Goal: Book appointment/travel/reservation

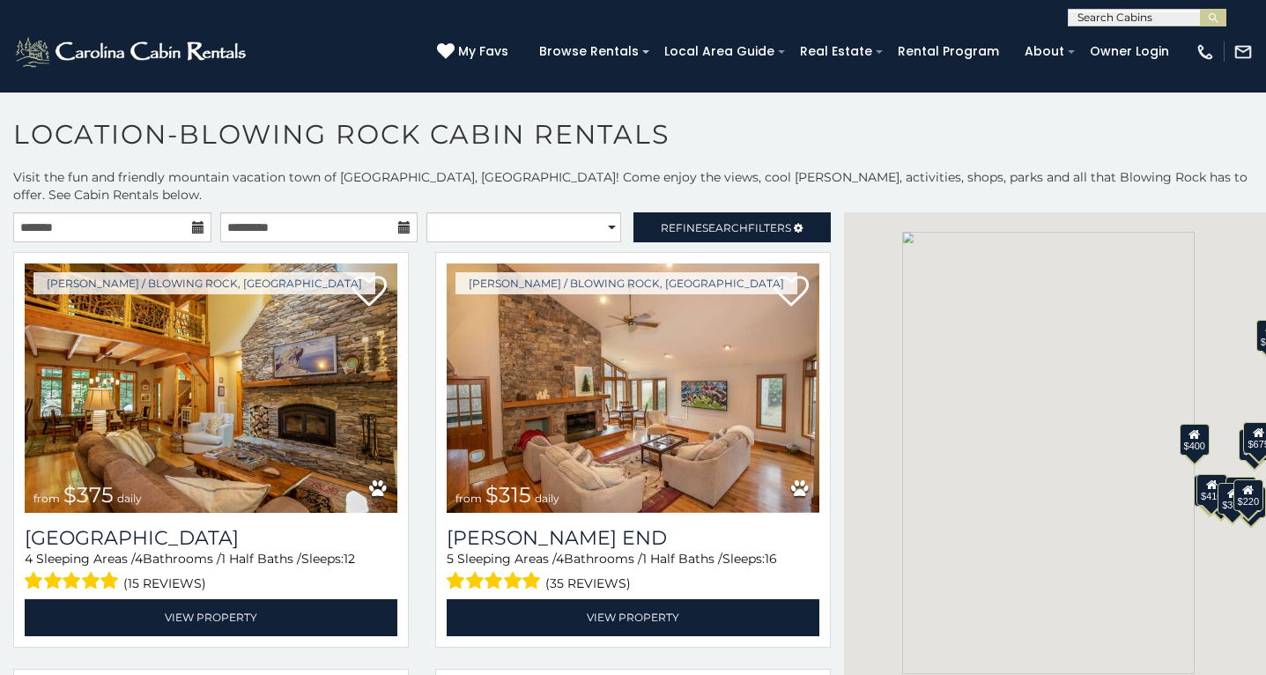
click at [193, 221] on icon at bounding box center [198, 227] width 12 height 12
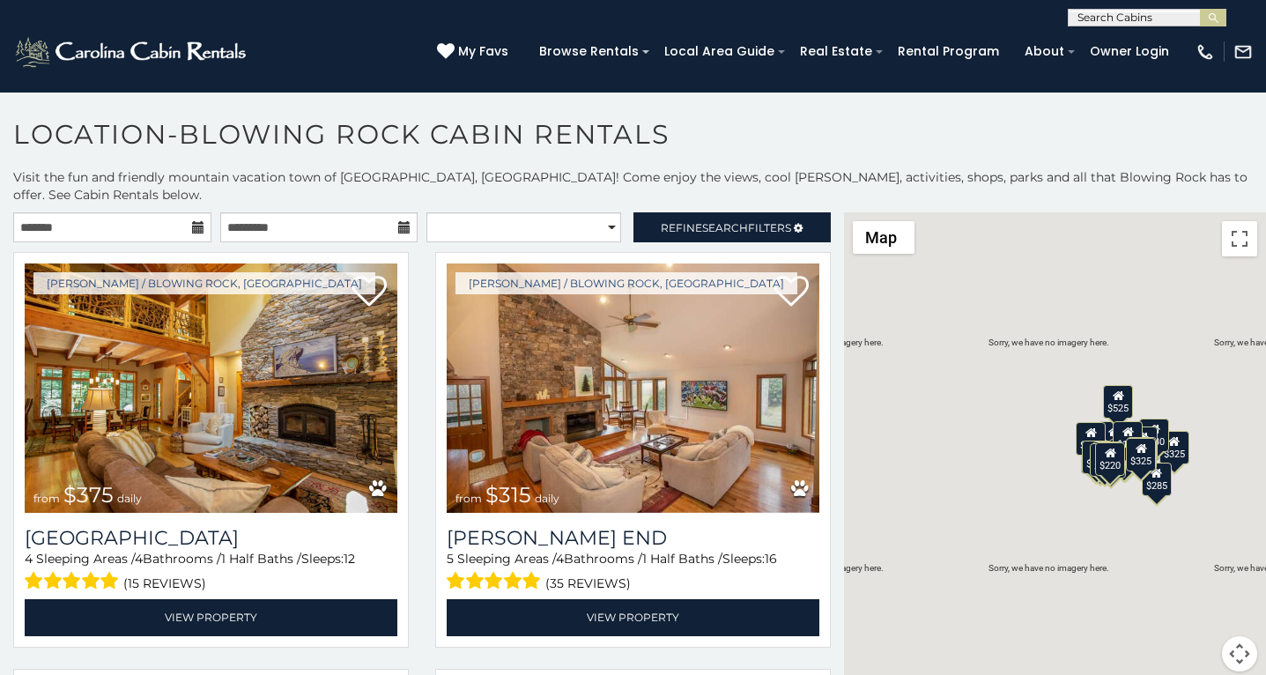
click at [193, 221] on icon at bounding box center [198, 227] width 12 height 12
click at [133, 212] on input "text" at bounding box center [112, 227] width 198 height 30
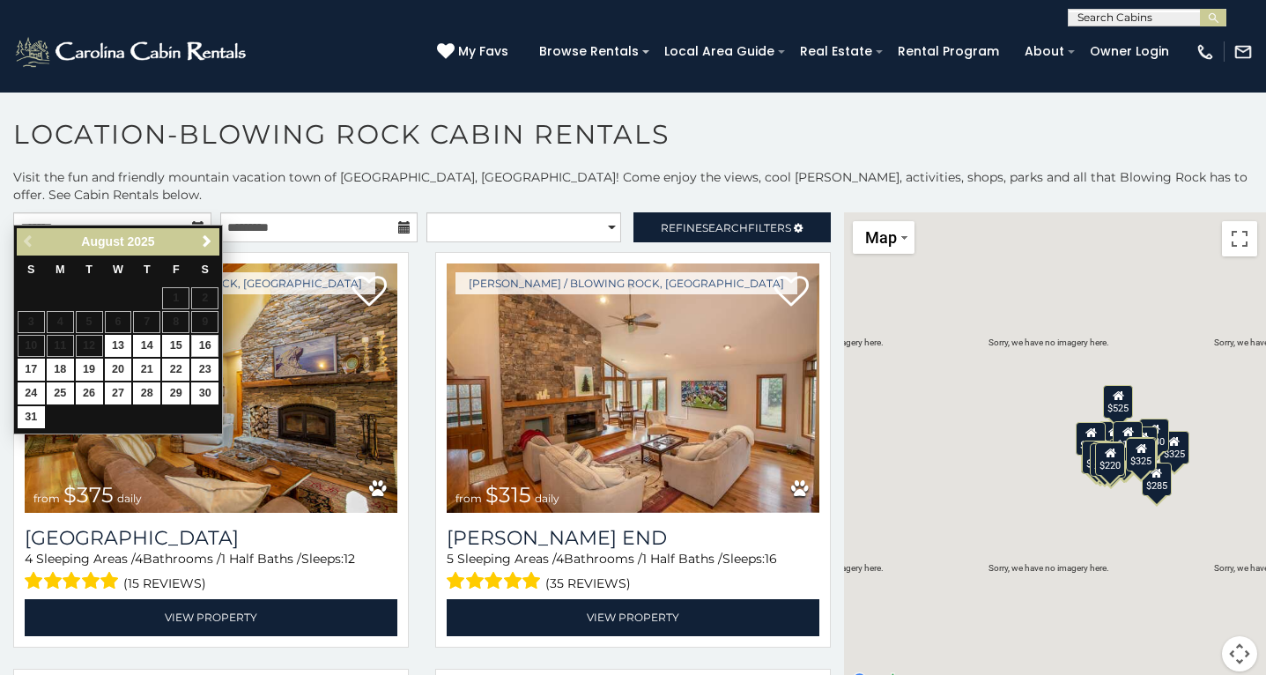
click at [199, 345] on link "16" at bounding box center [204, 346] width 27 height 22
type input "**********"
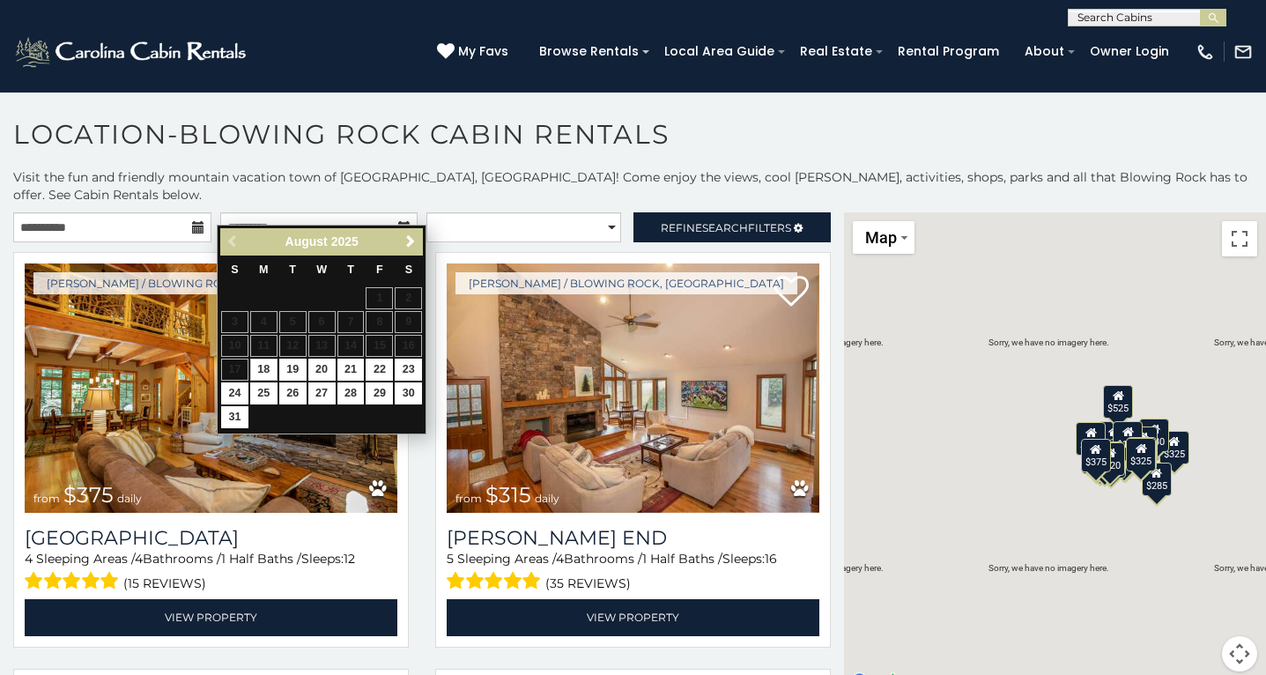
click at [268, 368] on link "18" at bounding box center [263, 370] width 27 height 22
type input "**********"
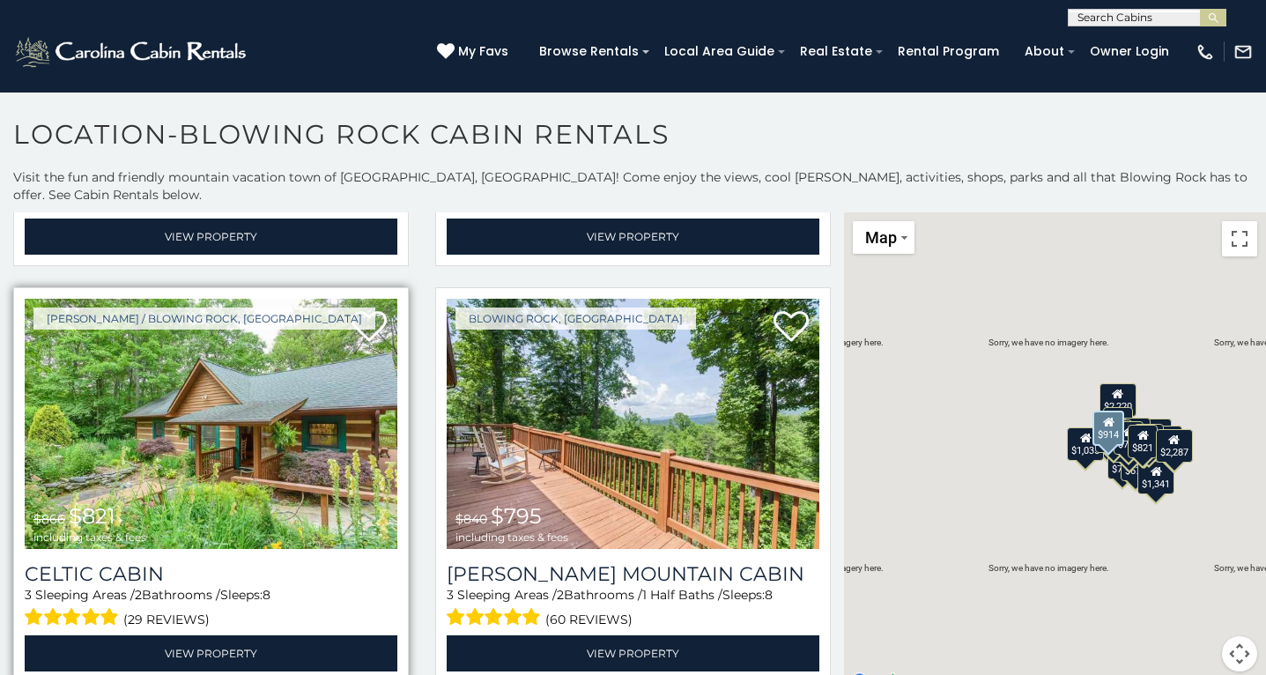
scroll to position [4154, 0]
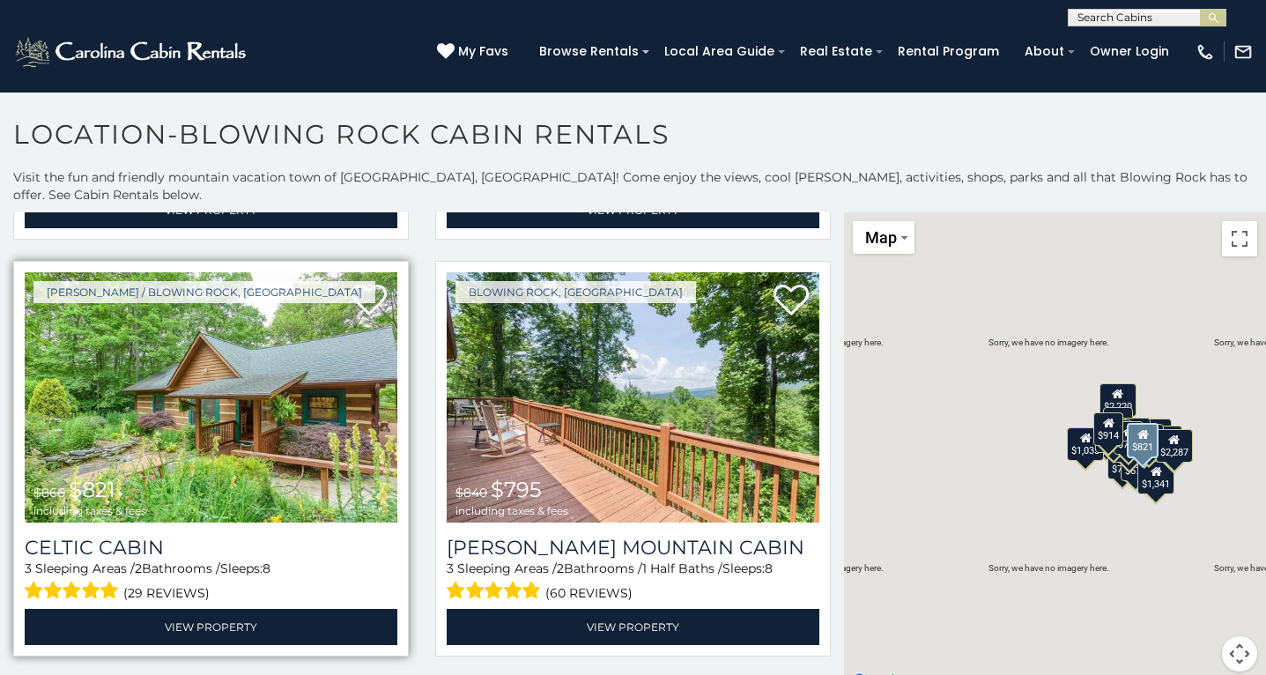
click at [201, 332] on img at bounding box center [211, 396] width 373 height 249
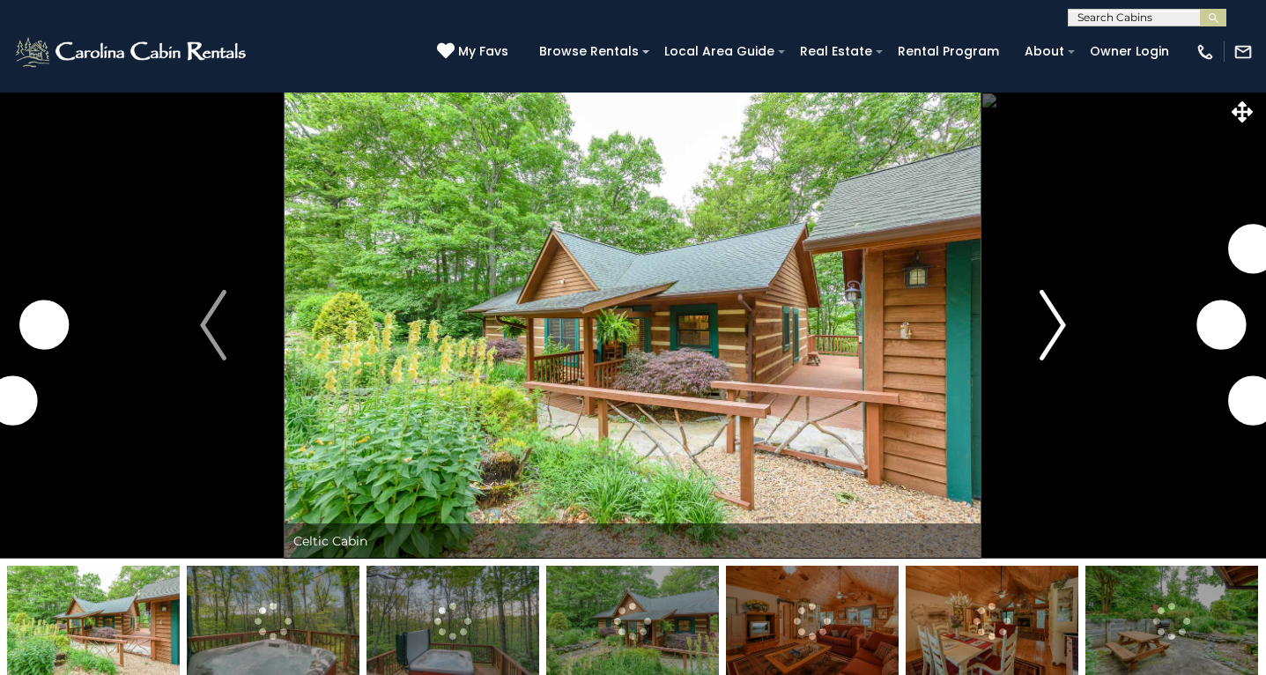
click at [1060, 332] on img "Next" at bounding box center [1053, 325] width 26 height 70
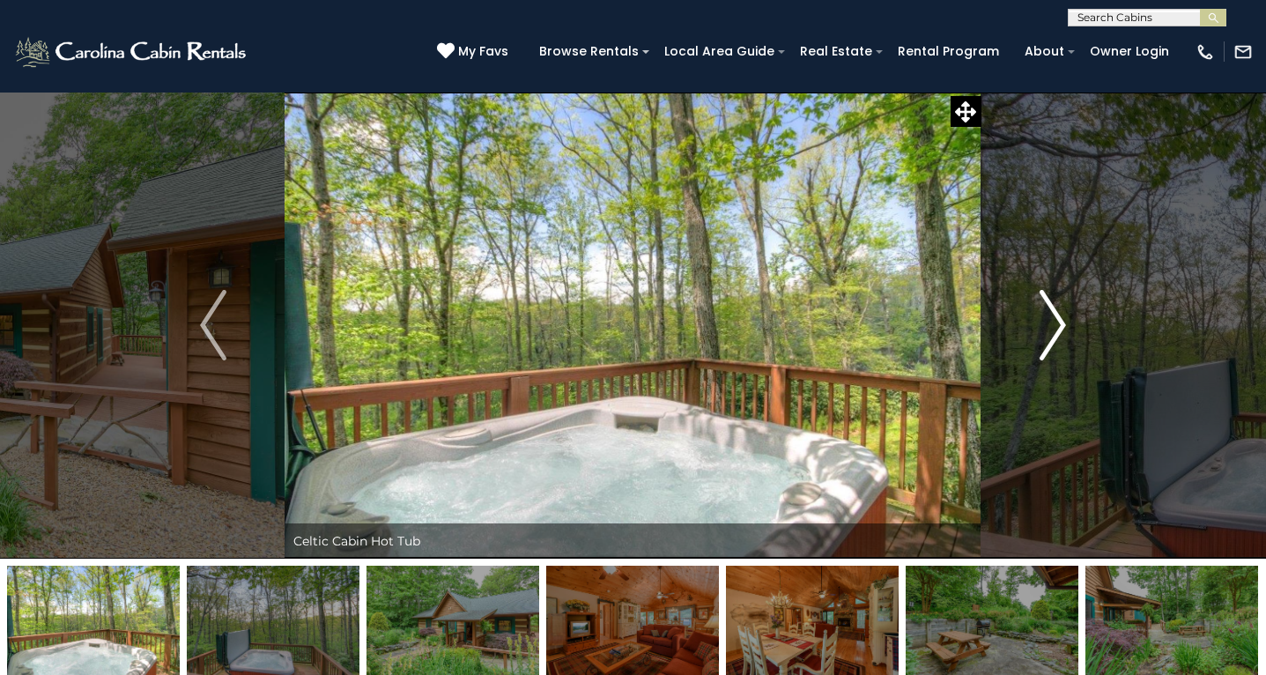
click at [1059, 330] on img "Next" at bounding box center [1053, 325] width 26 height 70
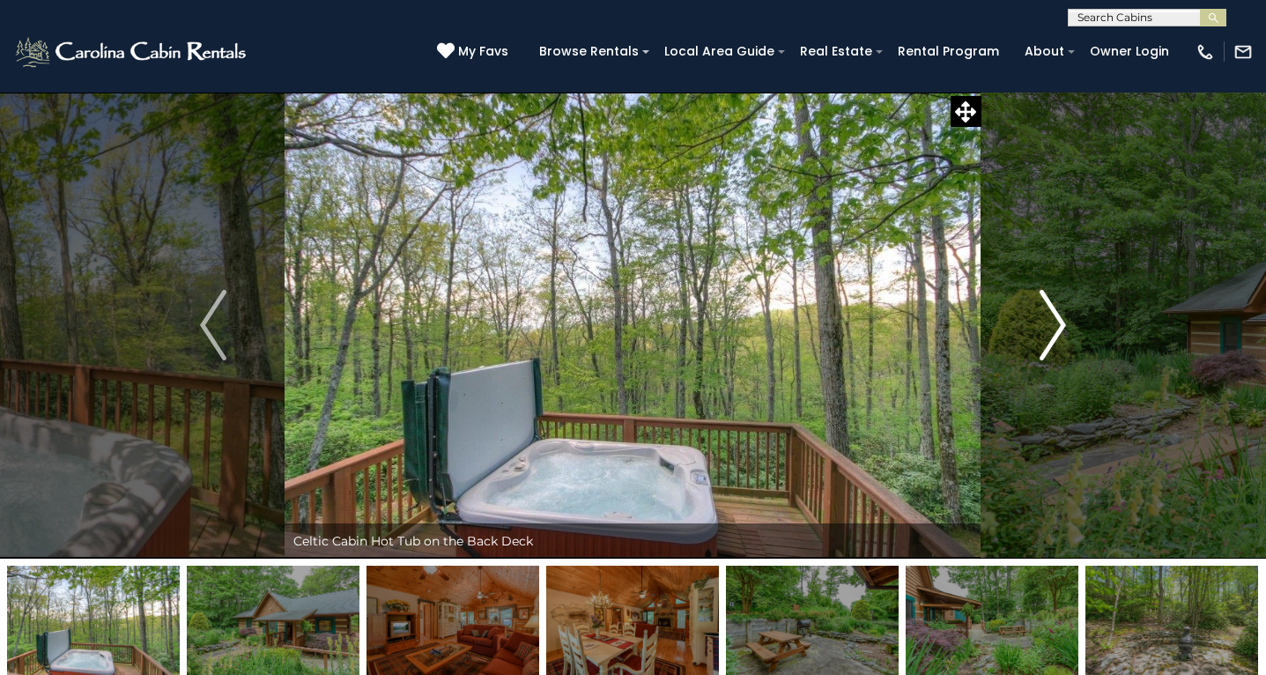
click at [1059, 330] on img "Next" at bounding box center [1053, 325] width 26 height 70
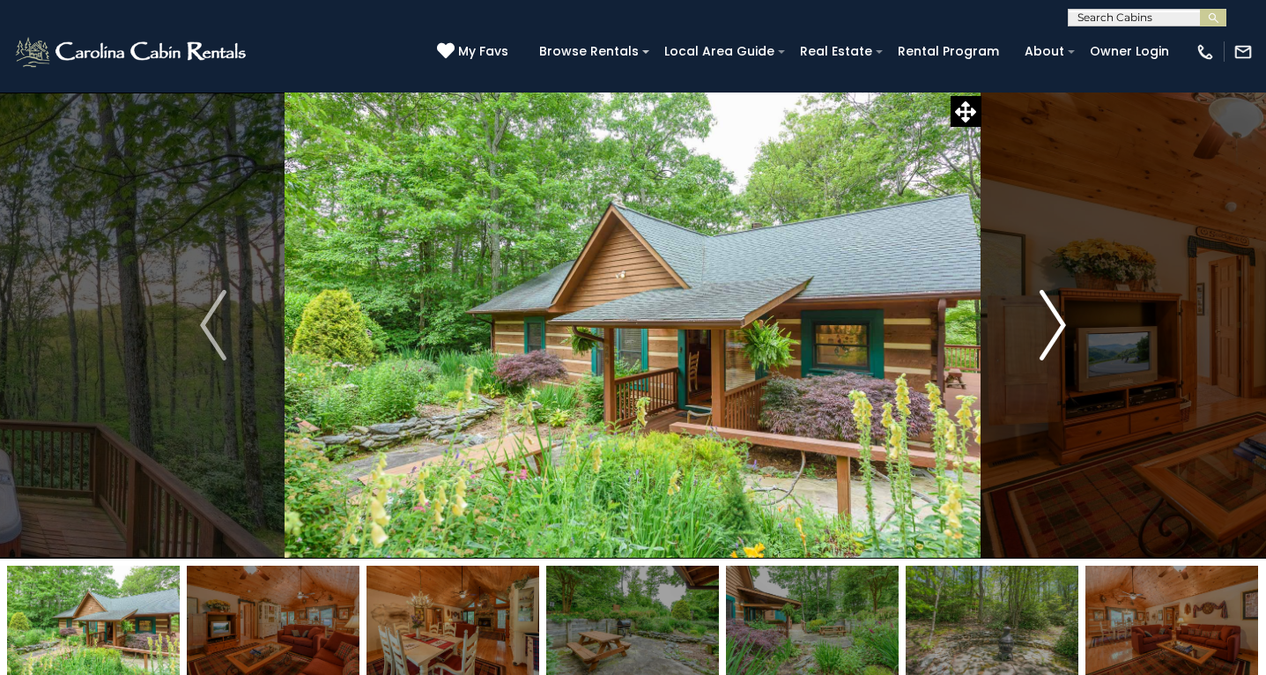
click at [1059, 330] on img "Next" at bounding box center [1053, 325] width 26 height 70
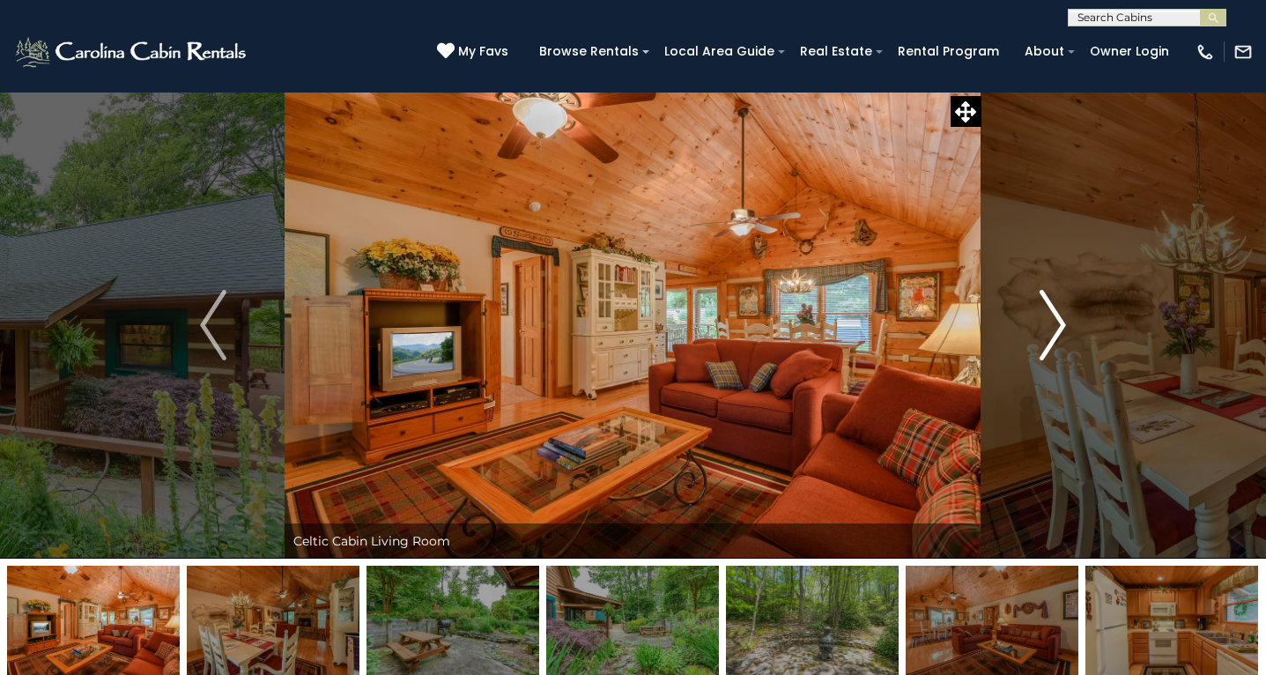
click at [1059, 330] on img "Next" at bounding box center [1053, 325] width 26 height 70
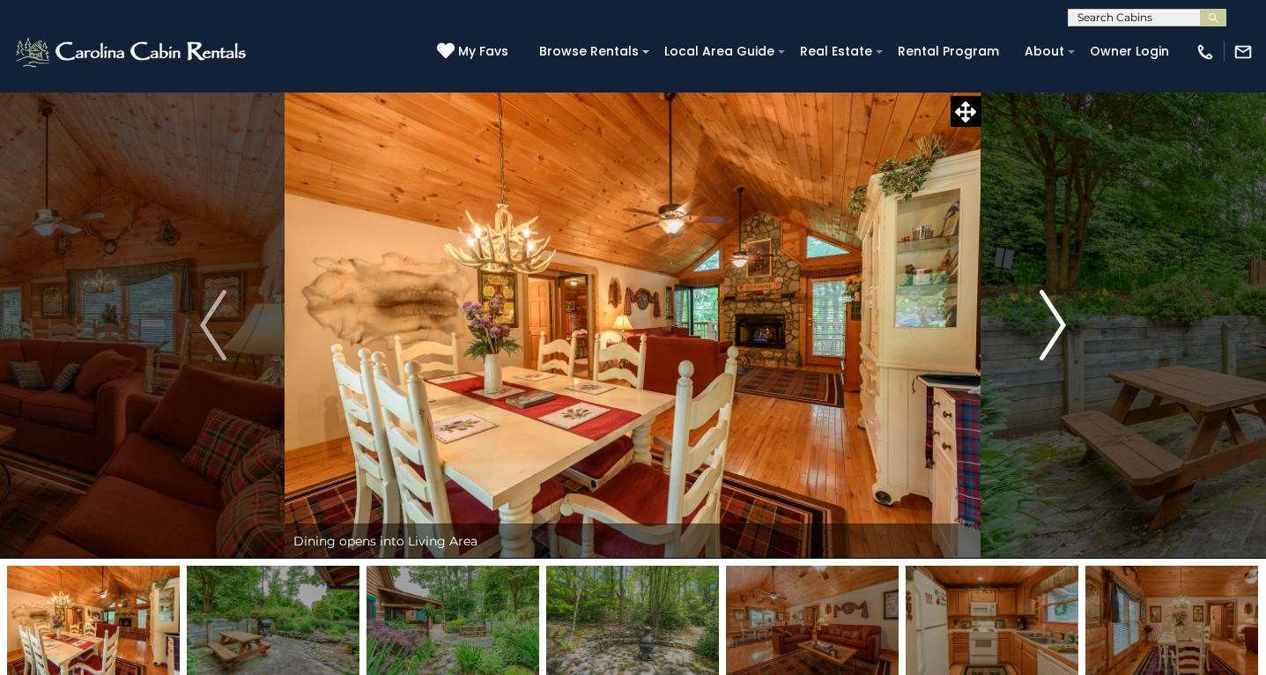
click at [1059, 330] on img "Next" at bounding box center [1053, 325] width 26 height 70
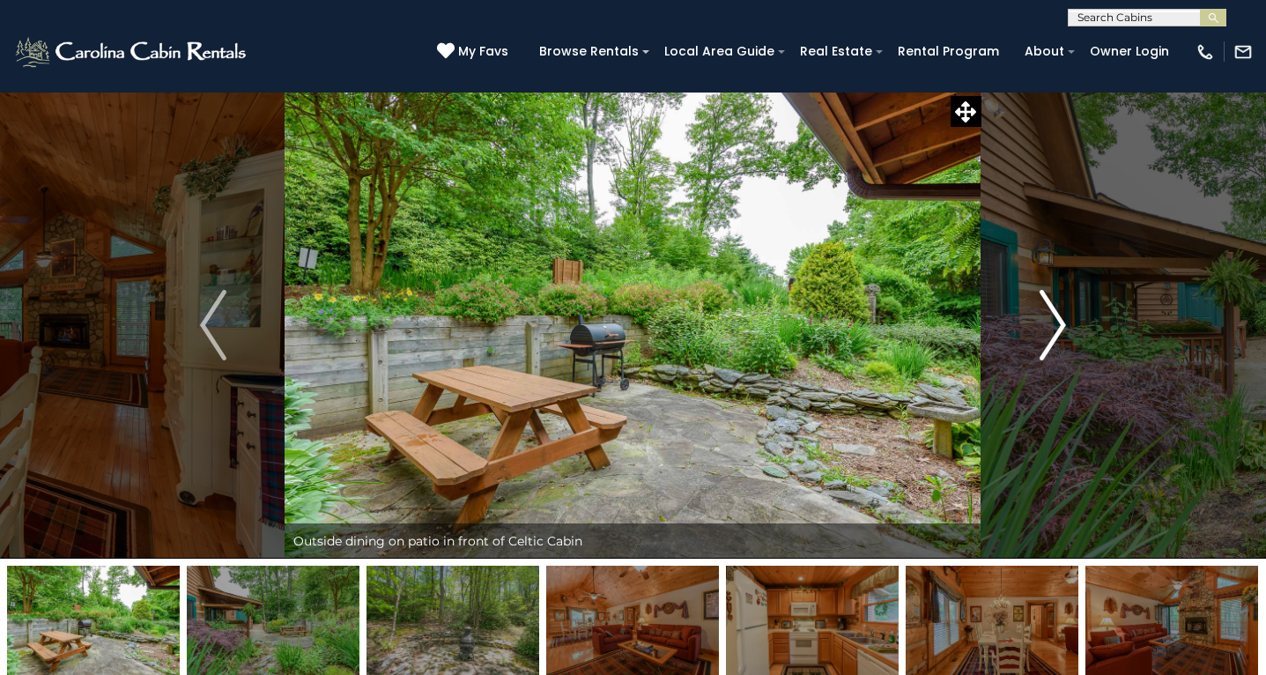
click at [1059, 330] on img "Next" at bounding box center [1053, 325] width 26 height 70
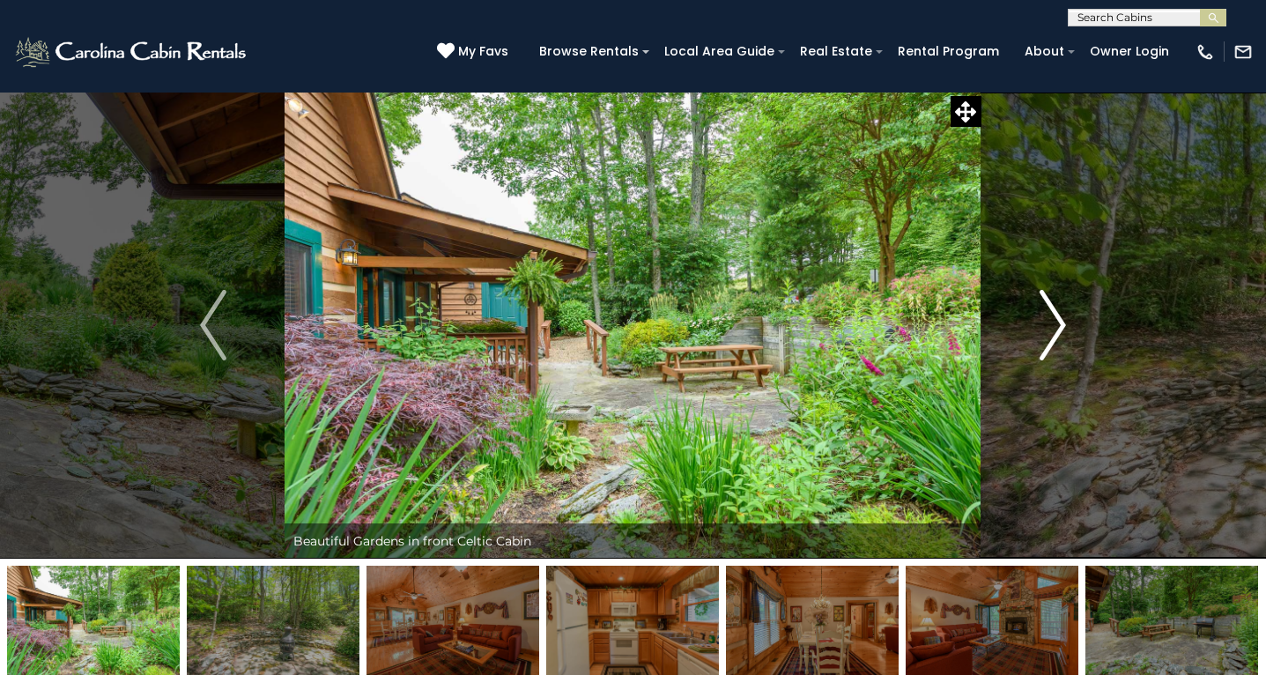
click at [1059, 330] on img "Next" at bounding box center [1053, 325] width 26 height 70
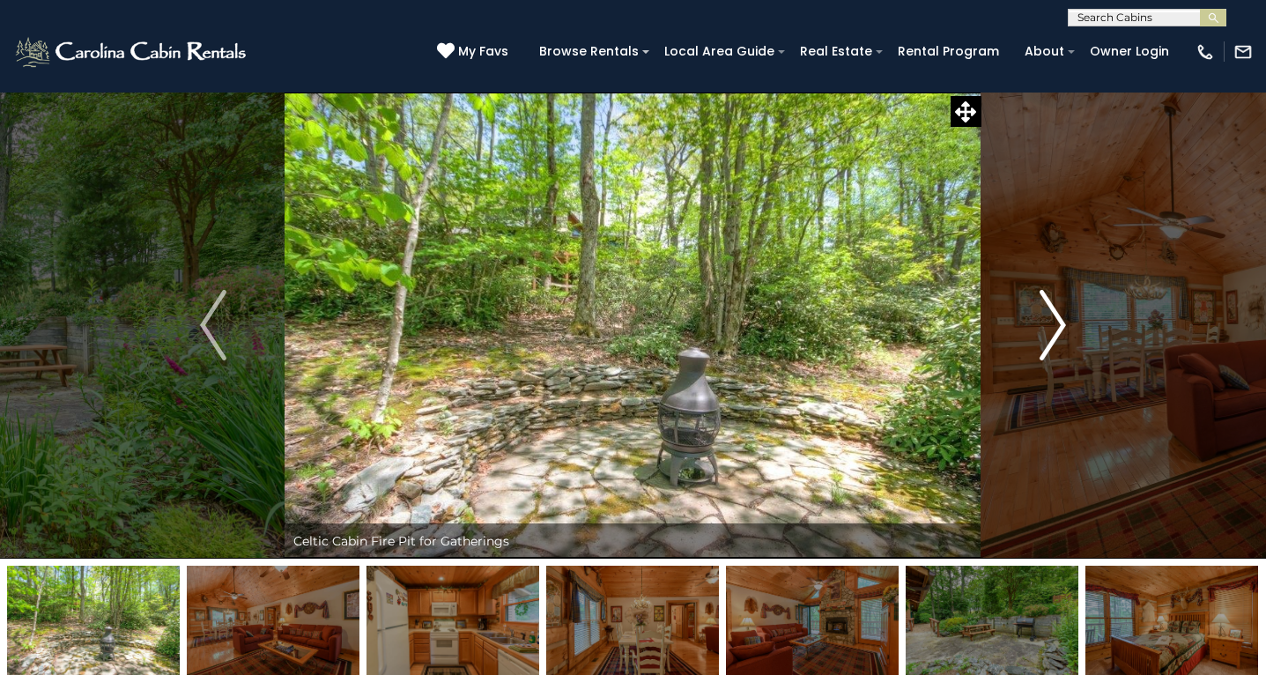
click at [1059, 330] on img "Next" at bounding box center [1053, 325] width 26 height 70
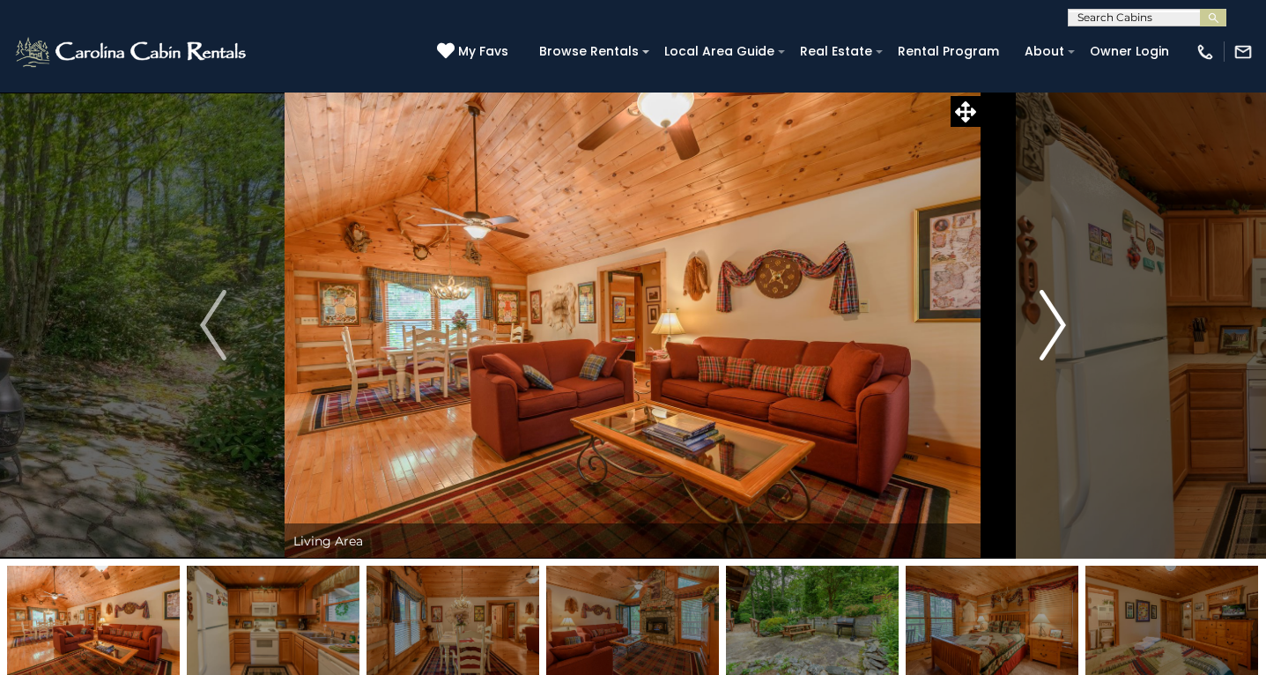
click at [1059, 330] on img "Next" at bounding box center [1053, 325] width 26 height 70
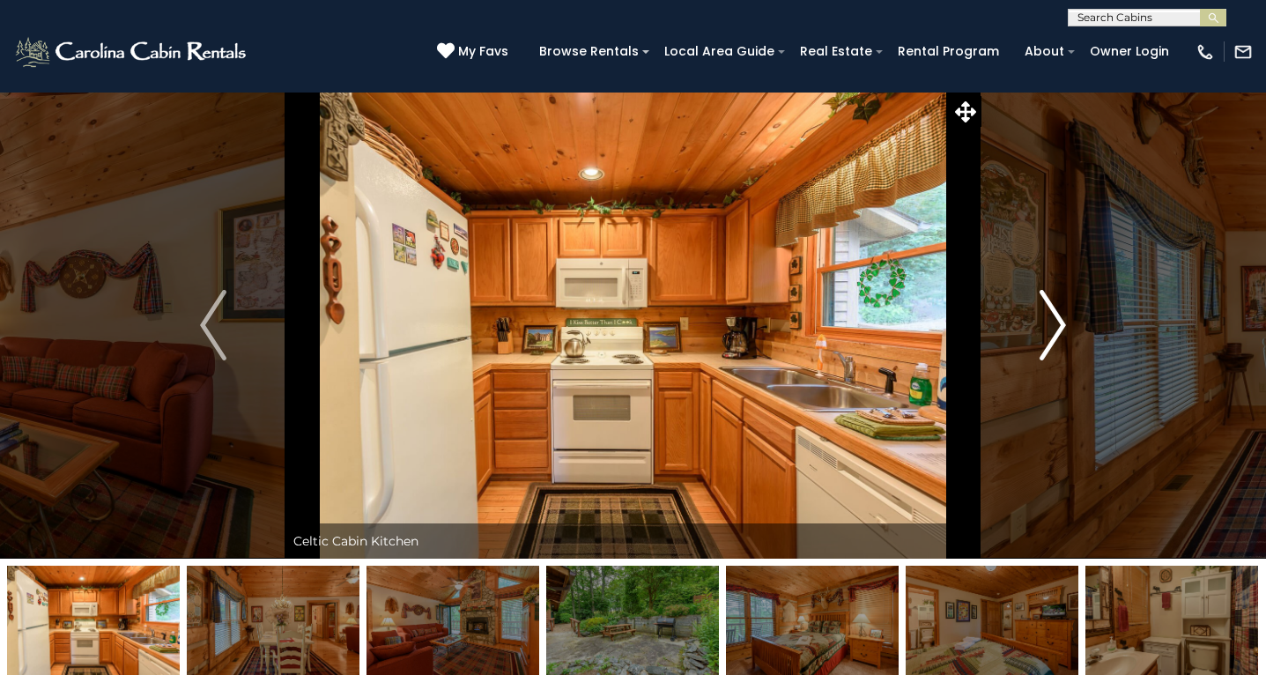
click at [1059, 330] on img "Next" at bounding box center [1053, 325] width 26 height 70
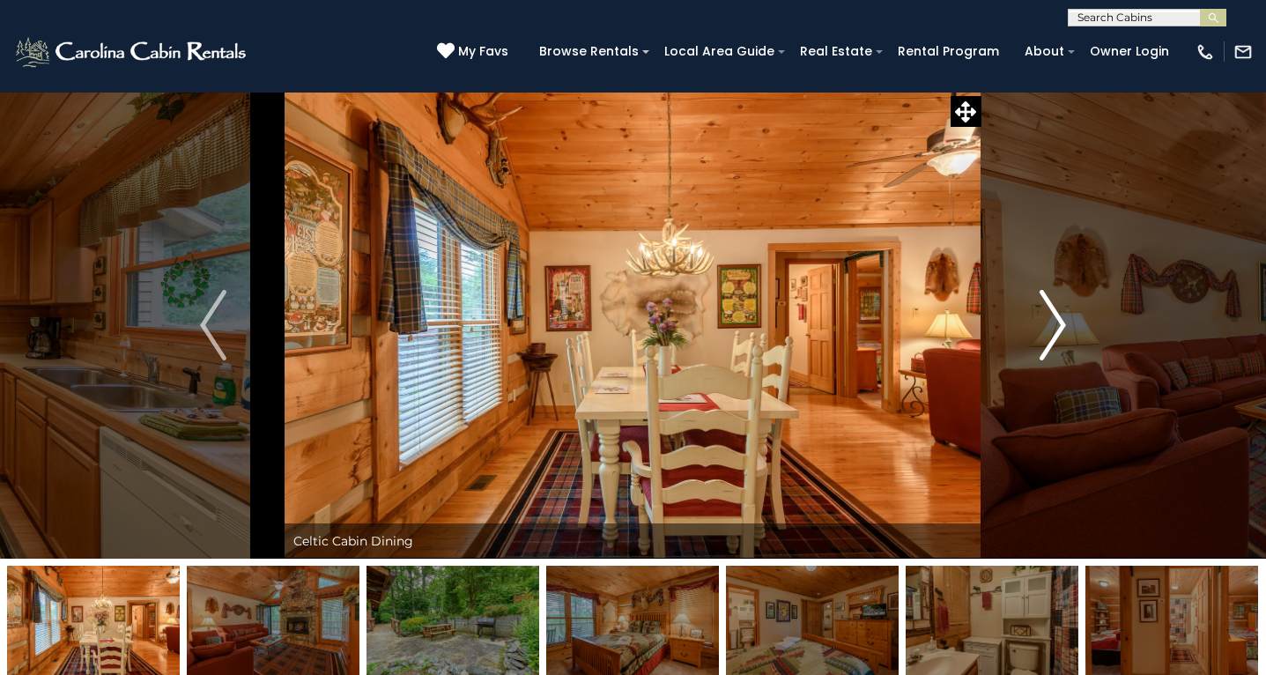
click at [1059, 330] on img "Next" at bounding box center [1053, 325] width 26 height 70
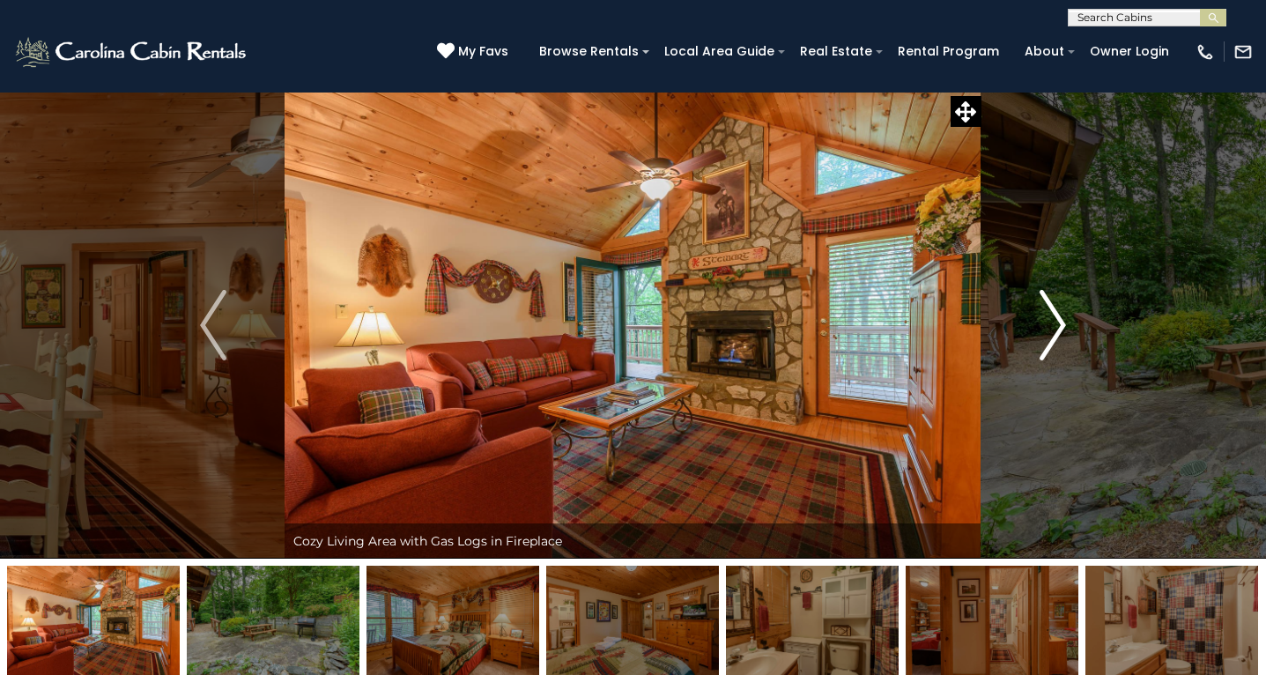
click at [1059, 330] on img "Next" at bounding box center [1053, 325] width 26 height 70
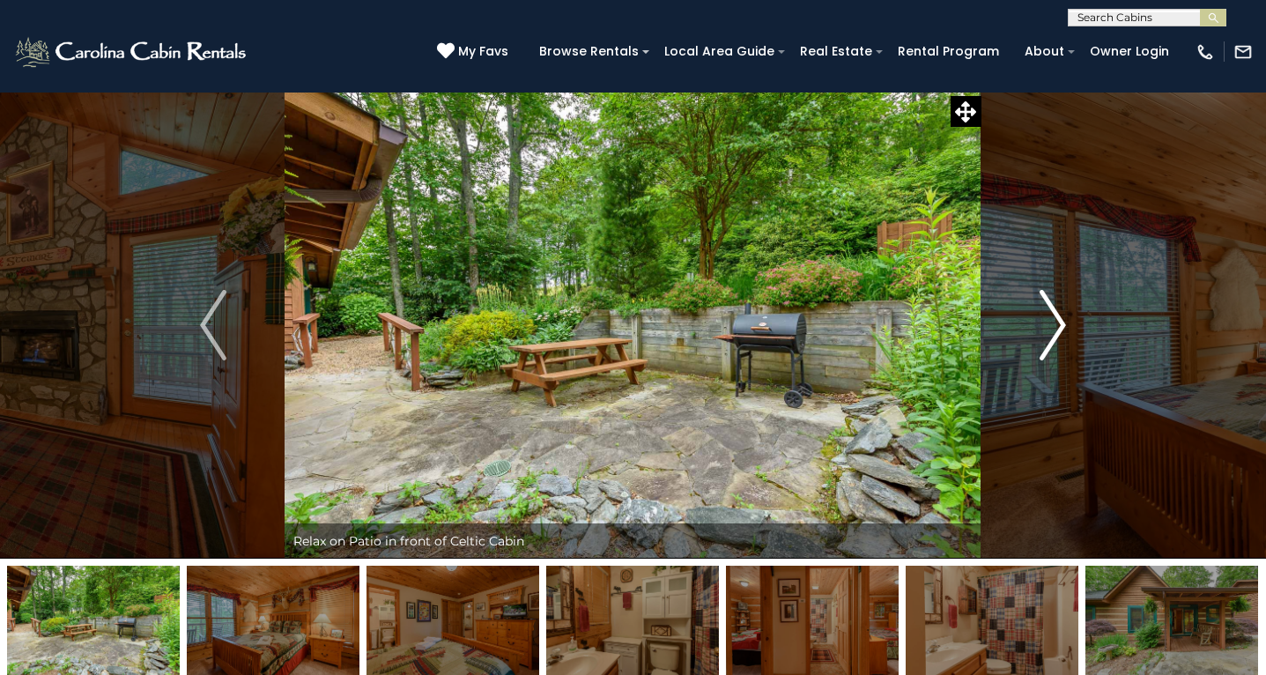
click at [1059, 330] on img "Next" at bounding box center [1053, 325] width 26 height 70
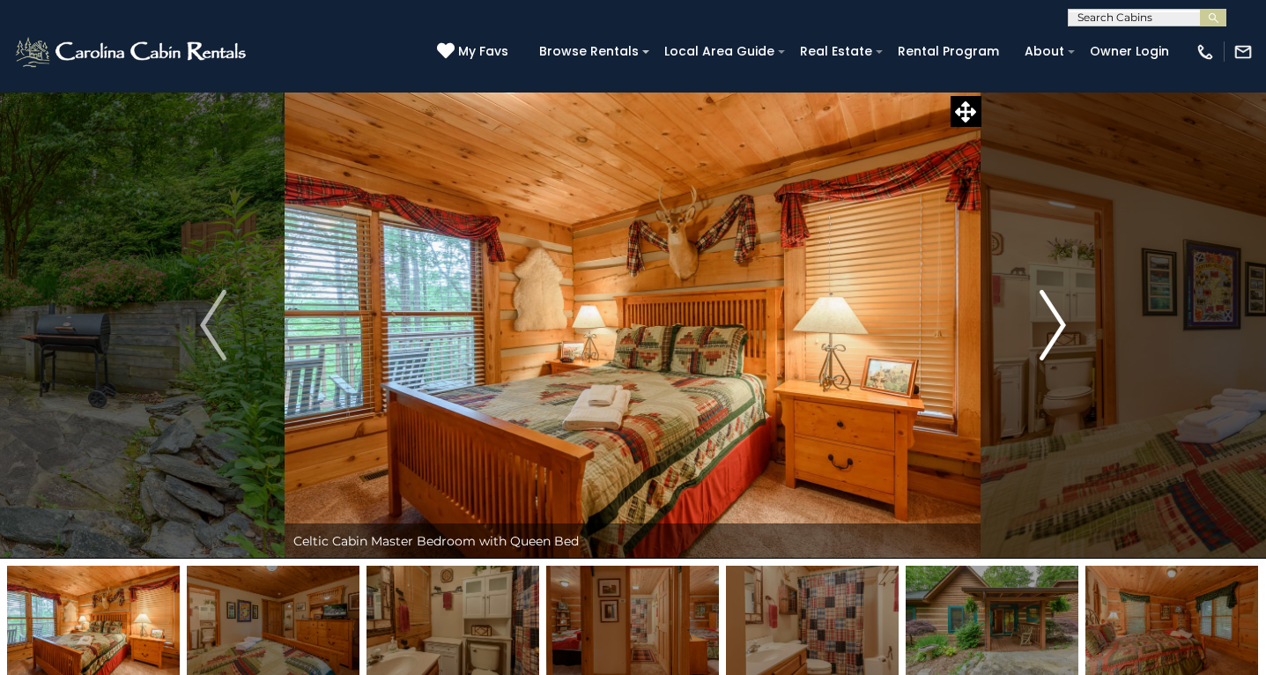
click at [1059, 330] on img "Next" at bounding box center [1053, 325] width 26 height 70
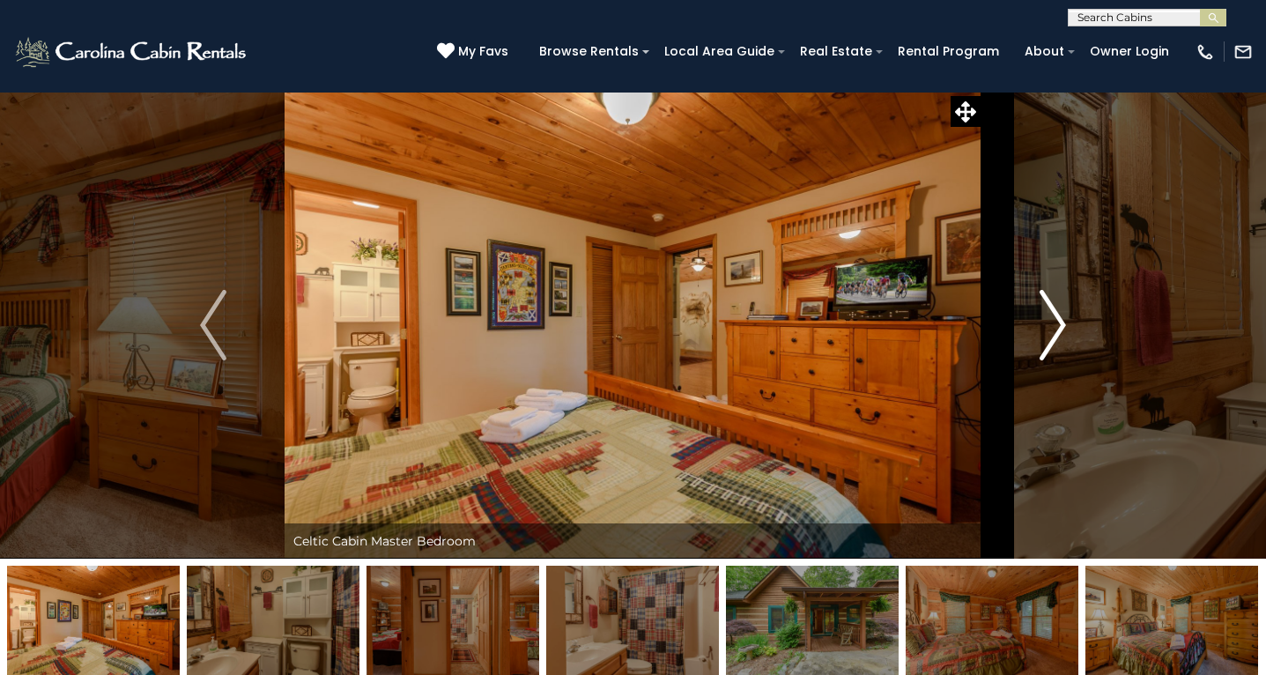
click at [1059, 330] on img "Next" at bounding box center [1053, 325] width 26 height 70
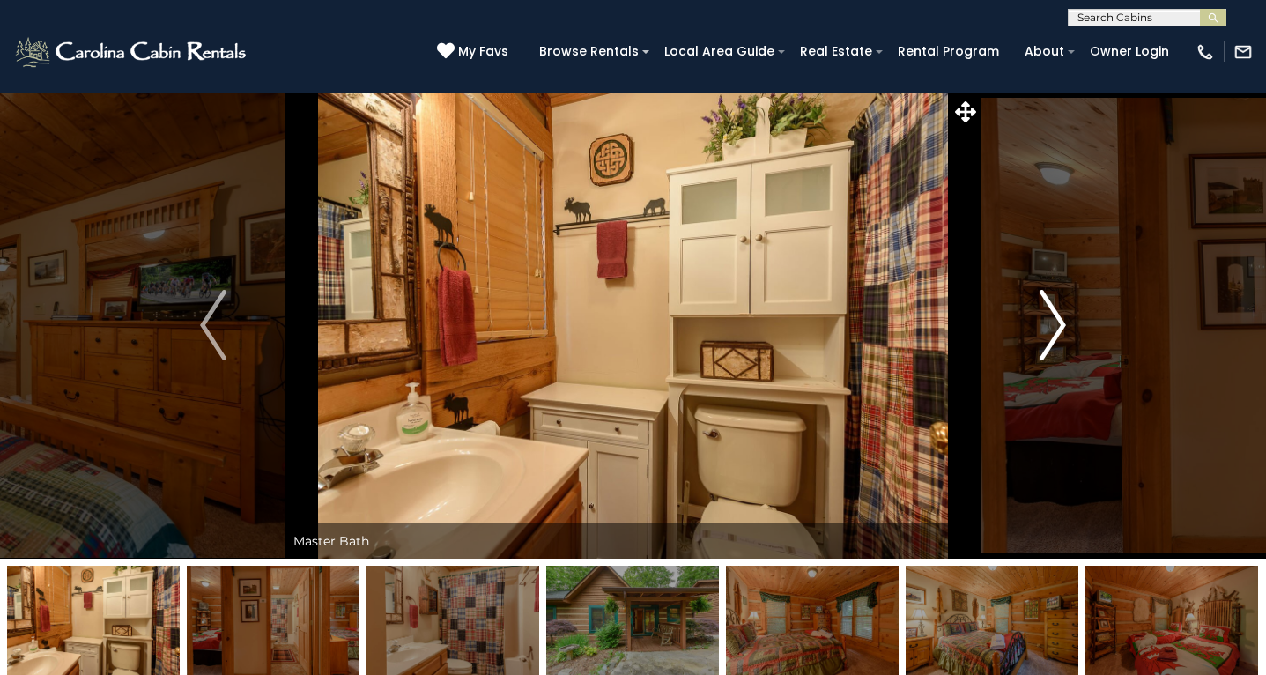
click at [1059, 330] on img "Next" at bounding box center [1053, 325] width 26 height 70
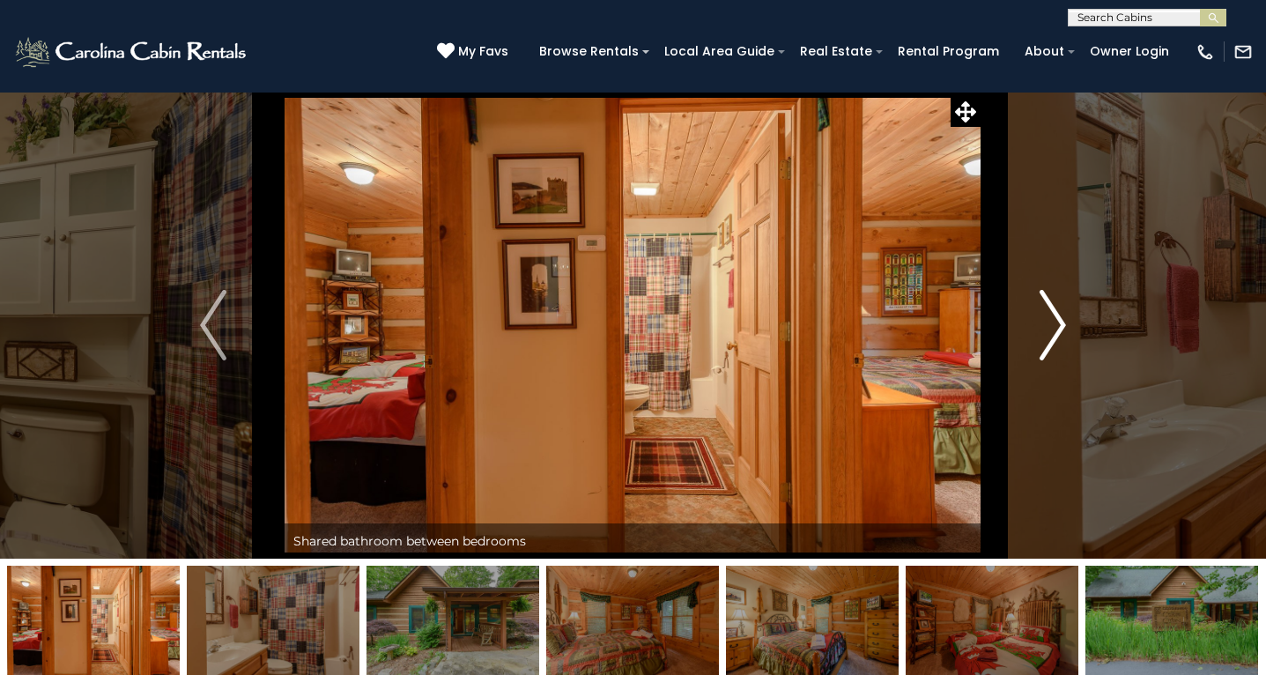
click at [1059, 330] on img "Next" at bounding box center [1053, 325] width 26 height 70
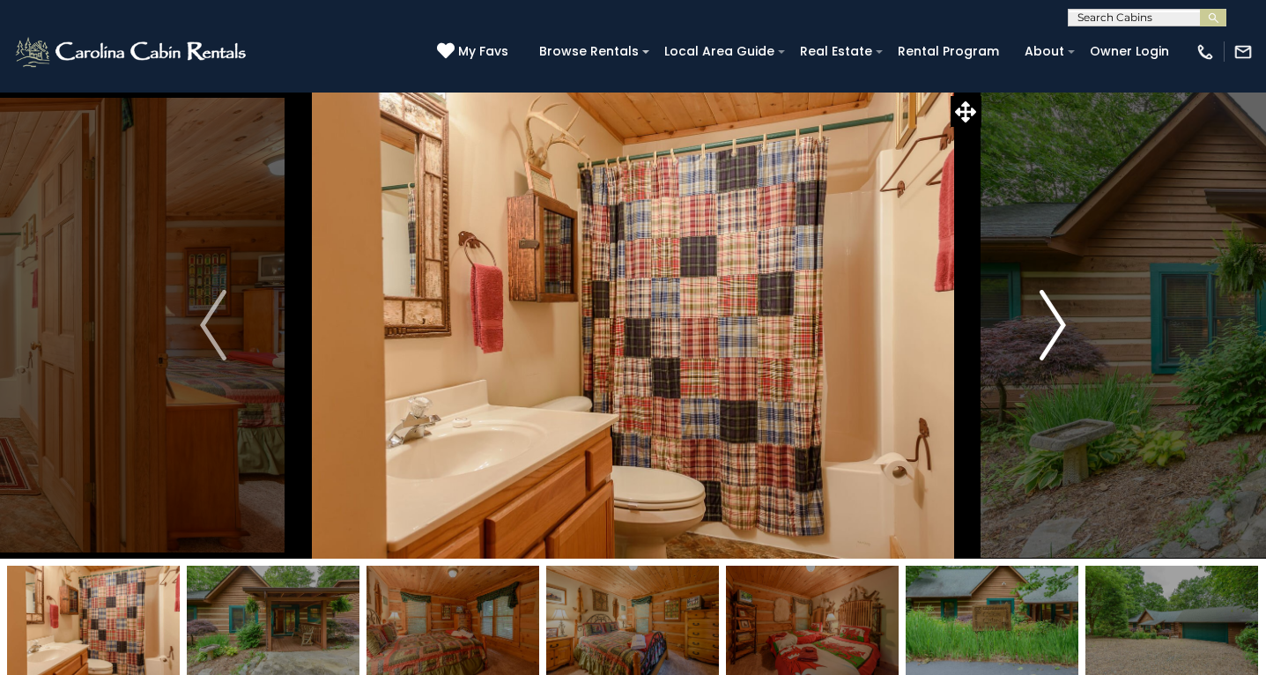
click at [1059, 330] on img "Next" at bounding box center [1053, 325] width 26 height 70
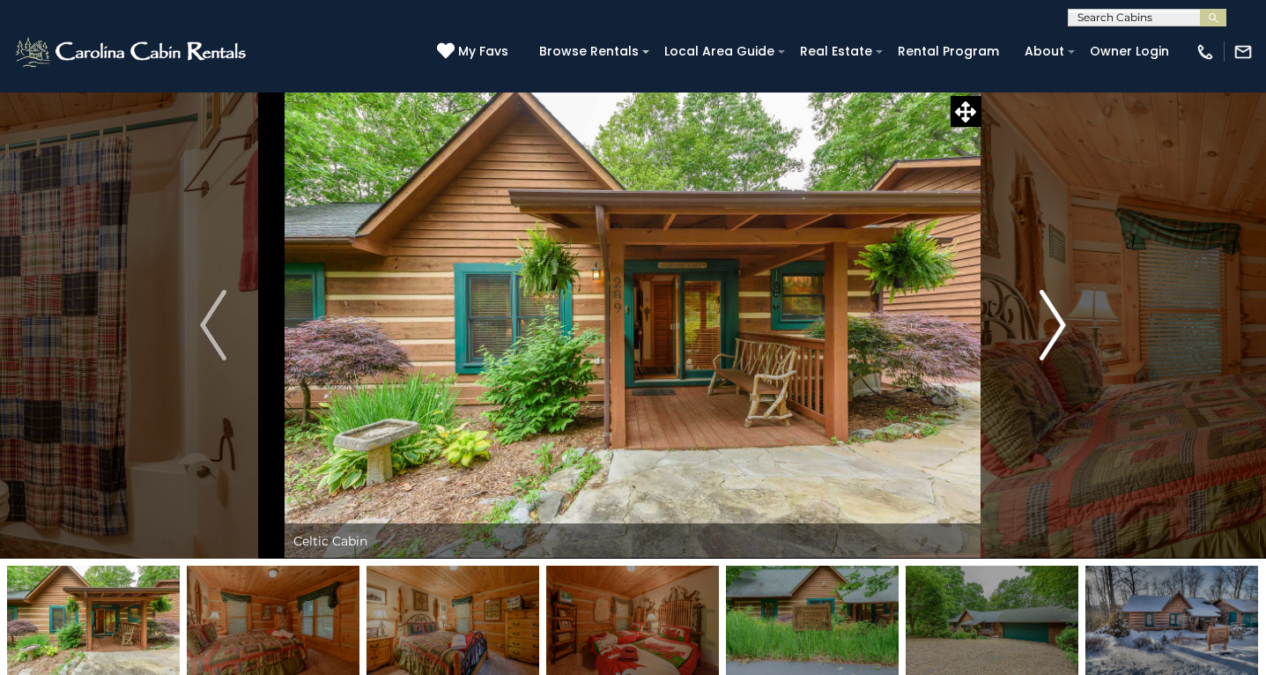
click at [1059, 330] on img "Next" at bounding box center [1053, 325] width 26 height 70
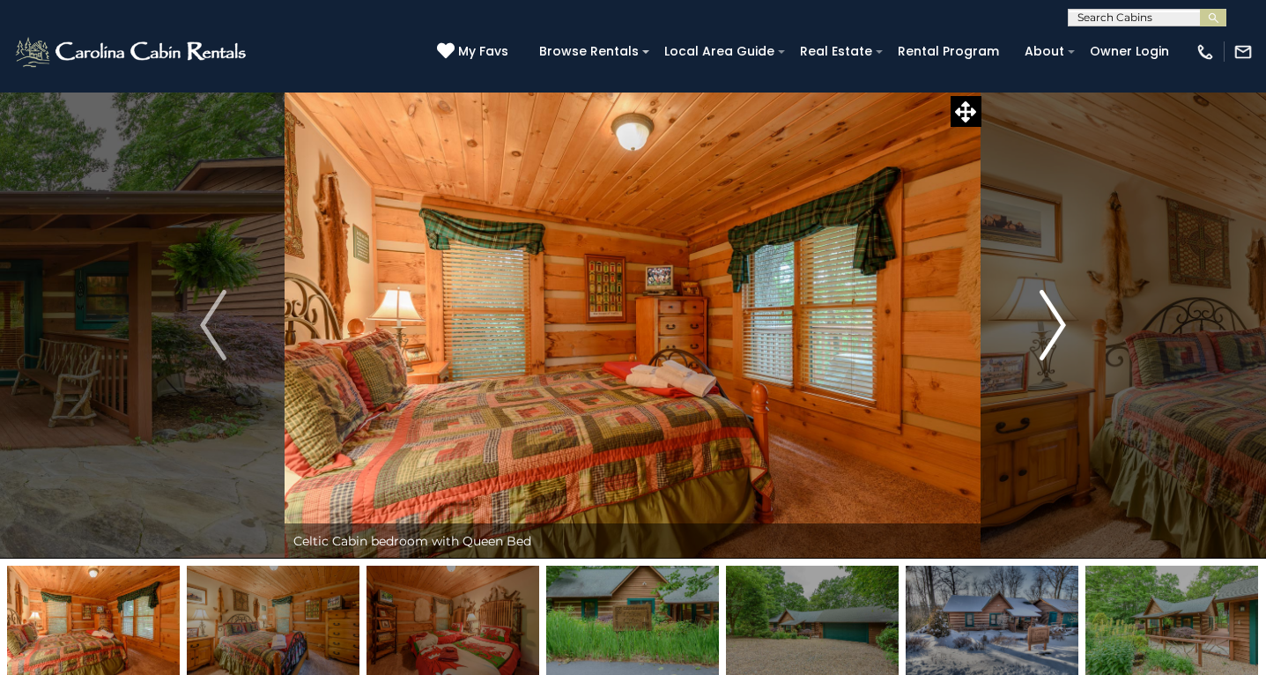
click at [1059, 330] on img "Next" at bounding box center [1053, 325] width 26 height 70
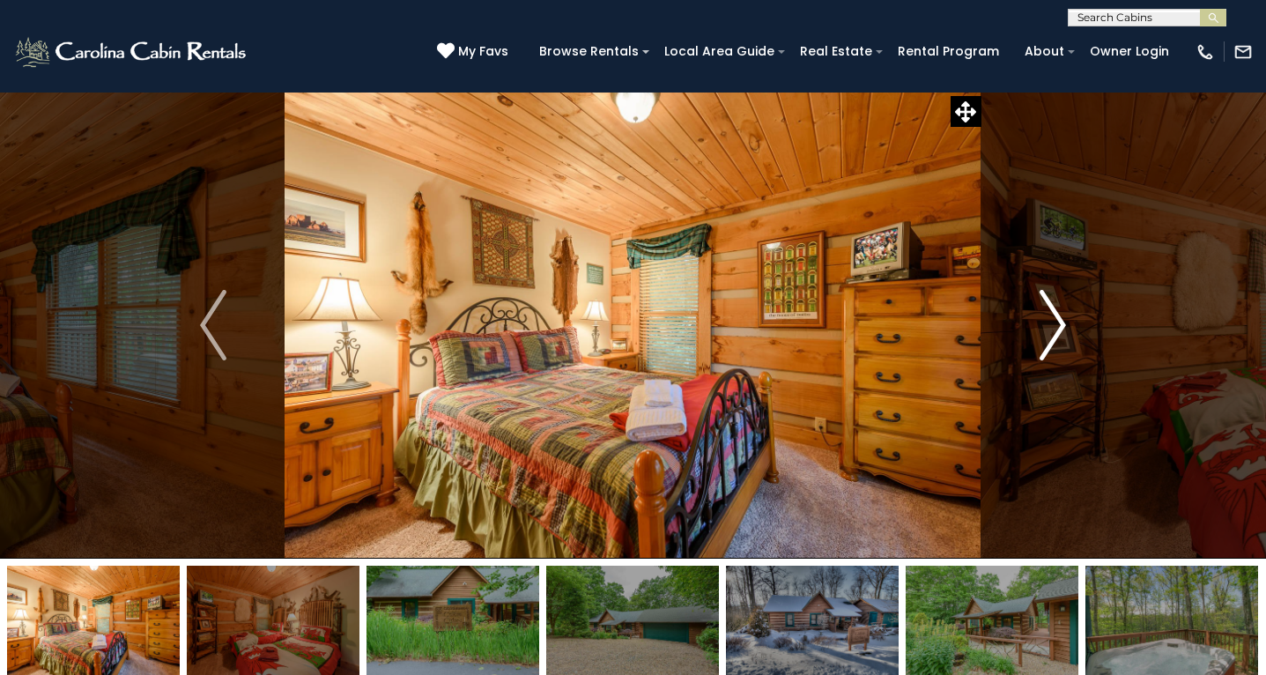
click at [1059, 330] on img "Next" at bounding box center [1053, 325] width 26 height 70
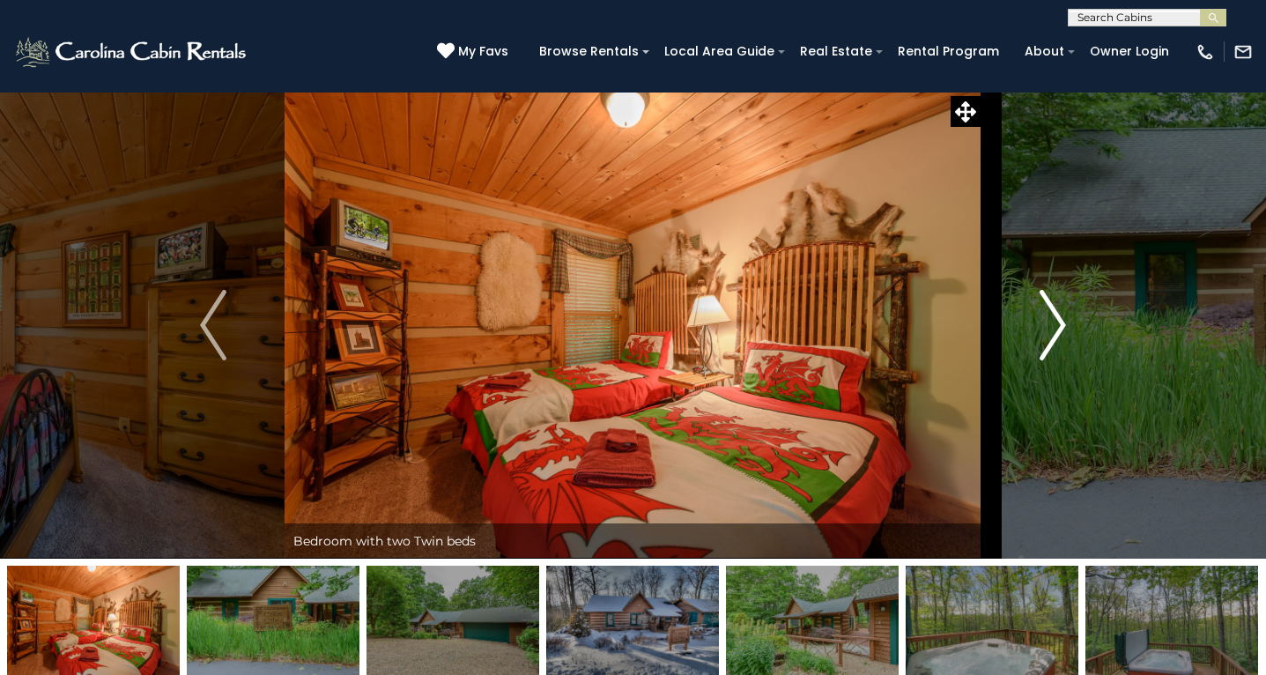
click at [1059, 330] on img "Next" at bounding box center [1053, 325] width 26 height 70
